Goal: Transaction & Acquisition: Purchase product/service

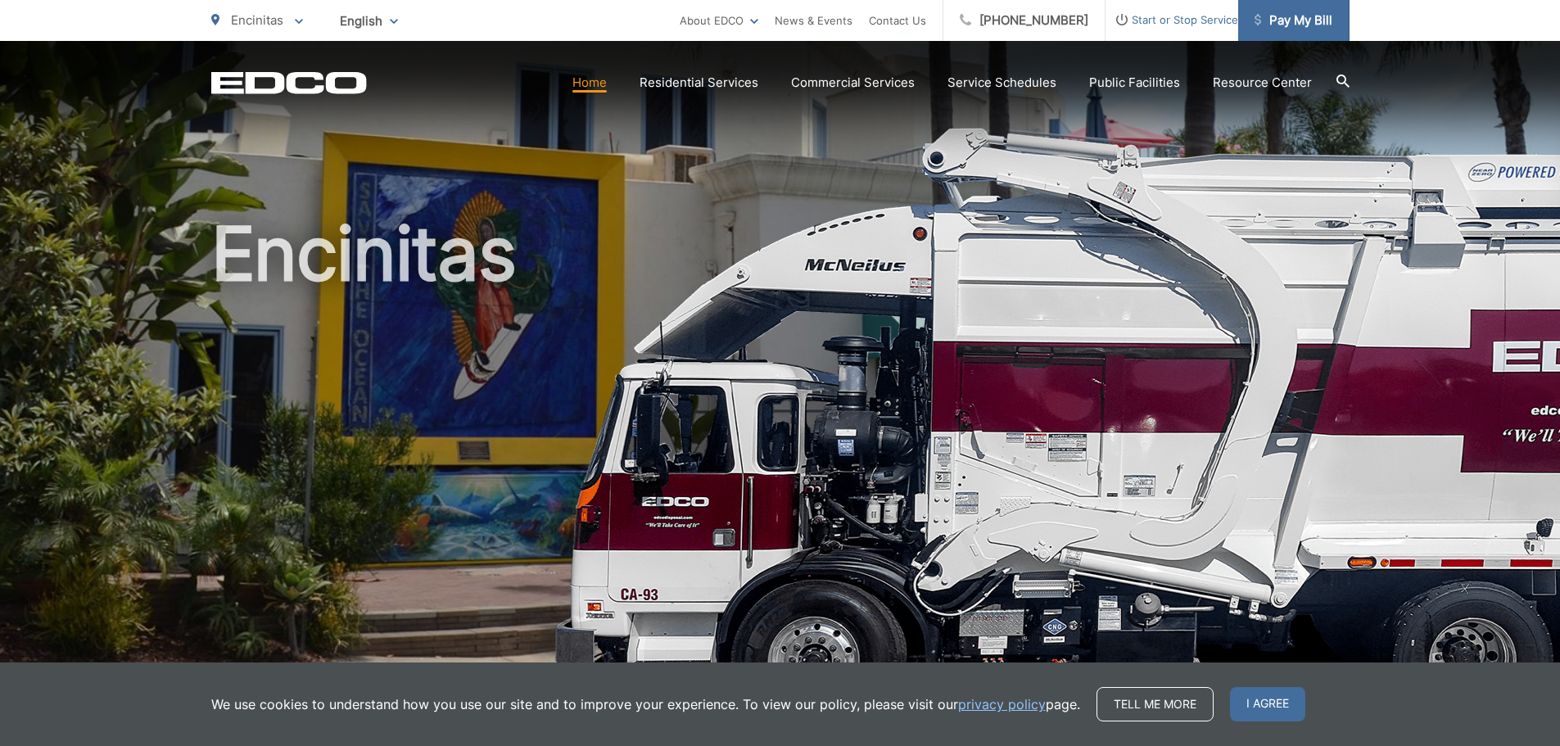
click at [1295, 31] on link "Pay My Bill" at bounding box center [1293, 20] width 111 height 41
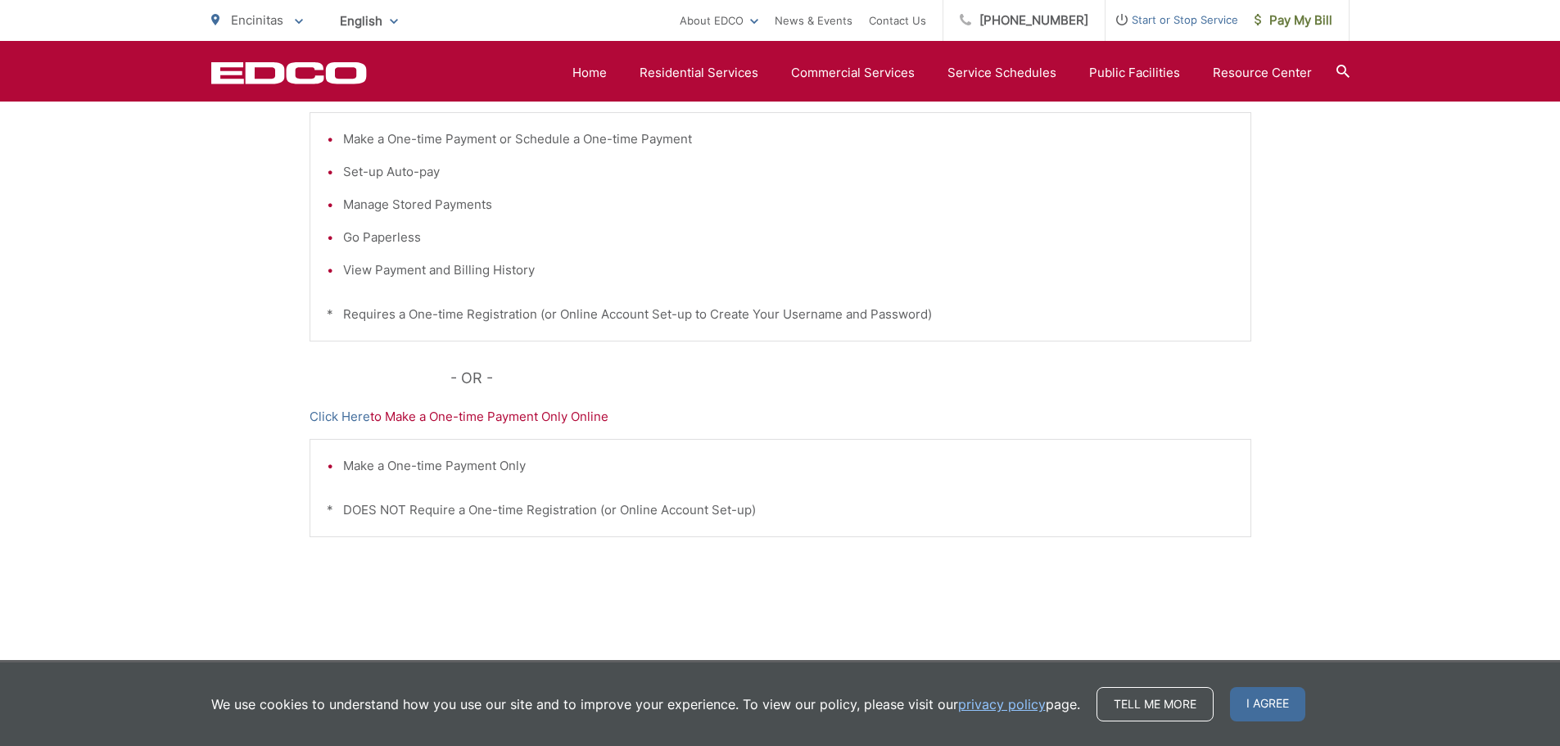
scroll to position [409, 0]
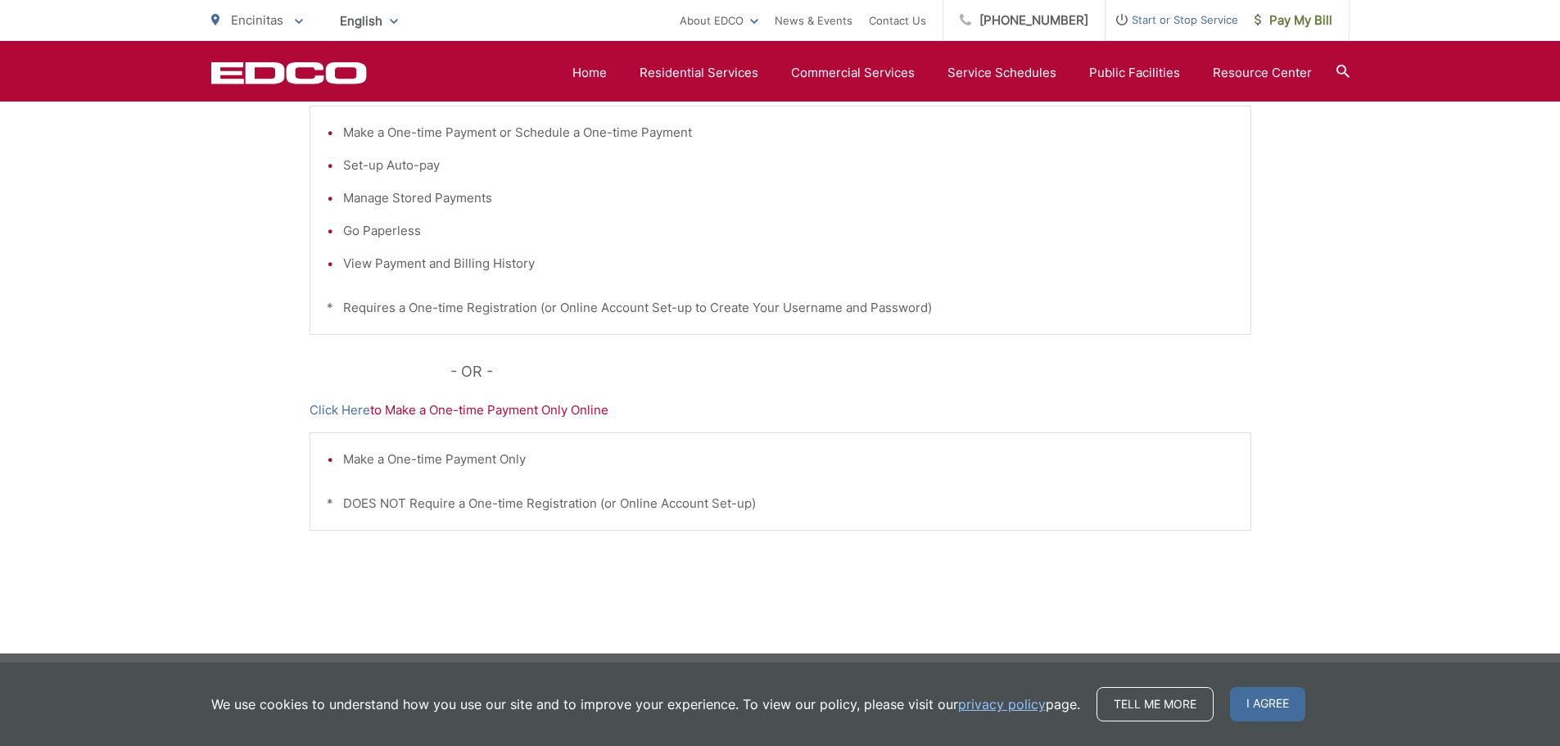
click at [600, 330] on div "Make a One-time Payment or Schedule a One-time Payment Set-up Auto-pay Manage S…" at bounding box center [781, 220] width 942 height 229
click at [345, 418] on link "Click Here" at bounding box center [340, 410] width 61 height 20
click at [1321, 303] on div "Pay Your Bill Click Here to View, Pay, and Manage Your Bill Online Make a One-t…" at bounding box center [780, 285] width 1560 height 735
click at [1332, 243] on div "Pay Your Bill Click Here to View, Pay, and Manage Your Bill Online Make a One-t…" at bounding box center [780, 285] width 1560 height 735
drag, startPoint x: 1233, startPoint y: 235, endPoint x: 1316, endPoint y: 20, distance: 230.7
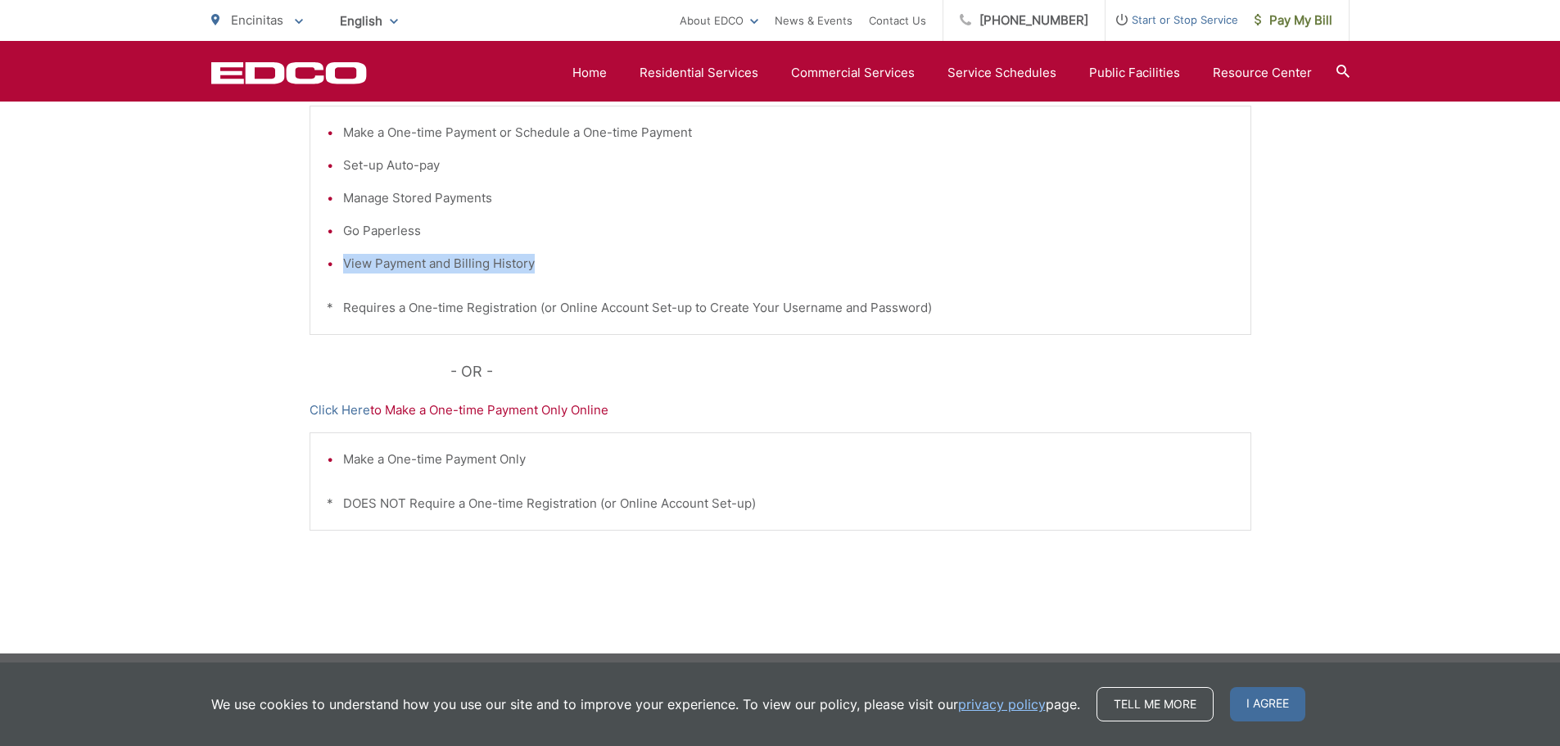
click at [1234, 234] on div "Make a One-time Payment or Schedule a One-time Payment Set-up Auto-pay Manage S…" at bounding box center [781, 220] width 942 height 229
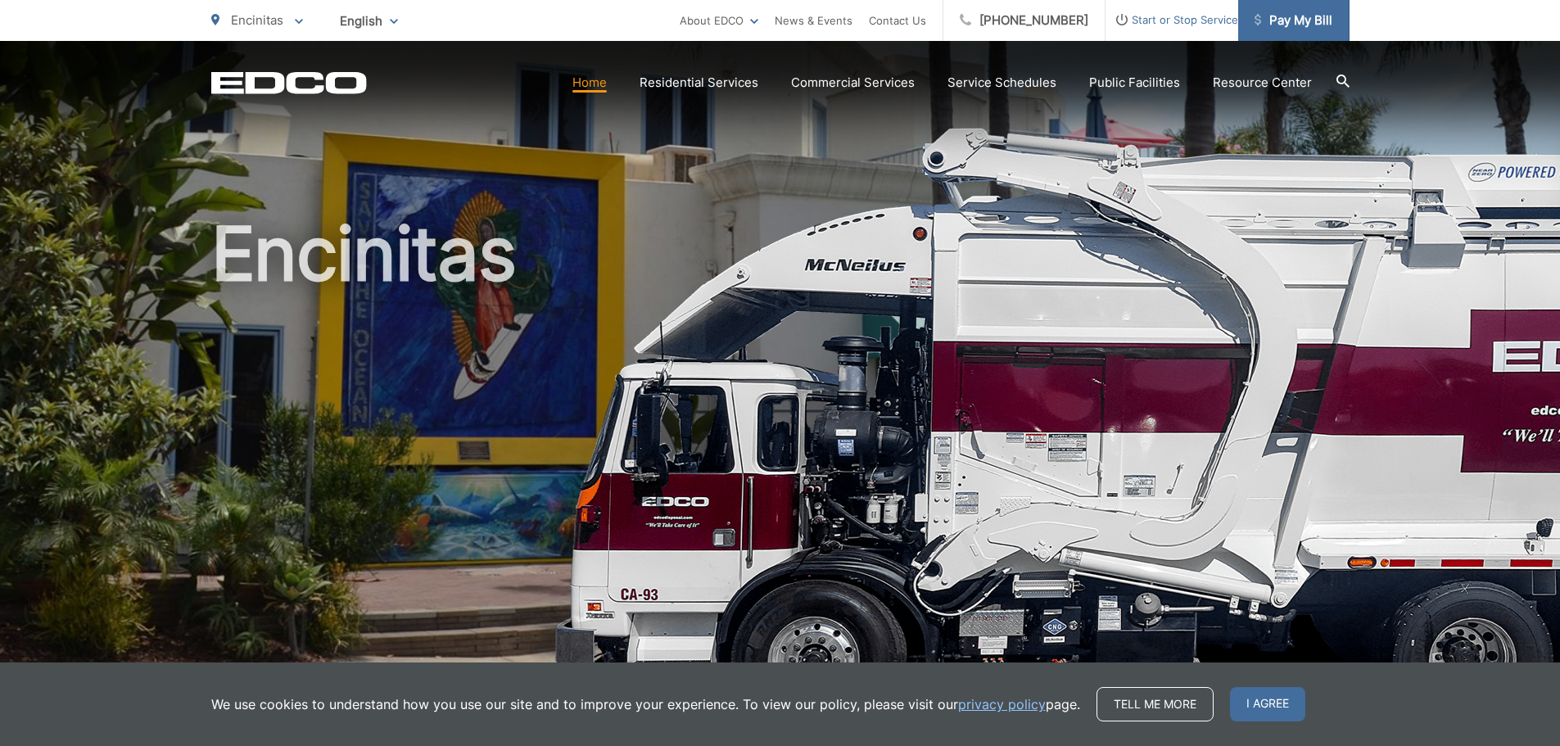
click at [1288, 23] on span "Pay My Bill" at bounding box center [1294, 21] width 78 height 20
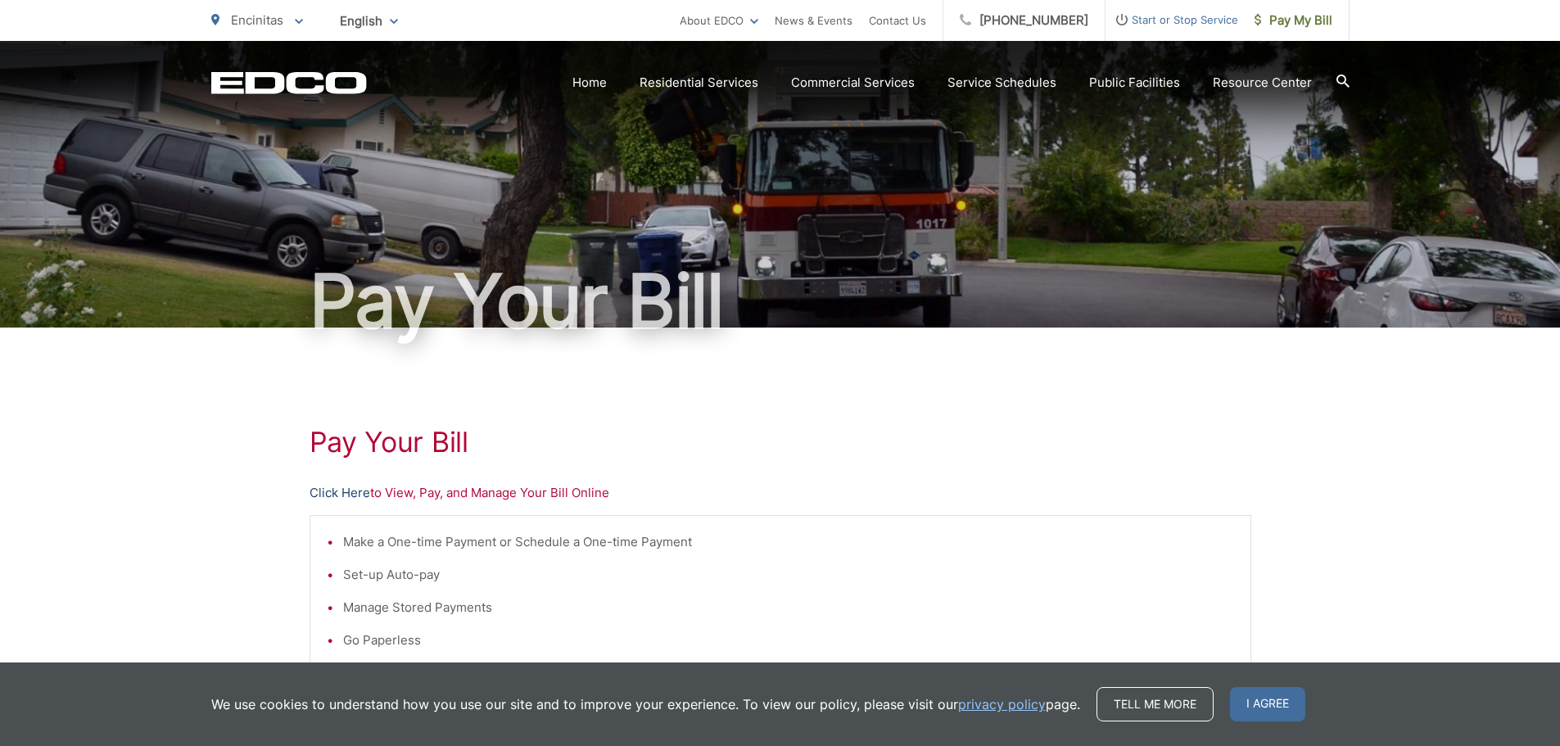
click at [362, 494] on link "Click Here" at bounding box center [340, 493] width 61 height 20
